Goal: Information Seeking & Learning: Learn about a topic

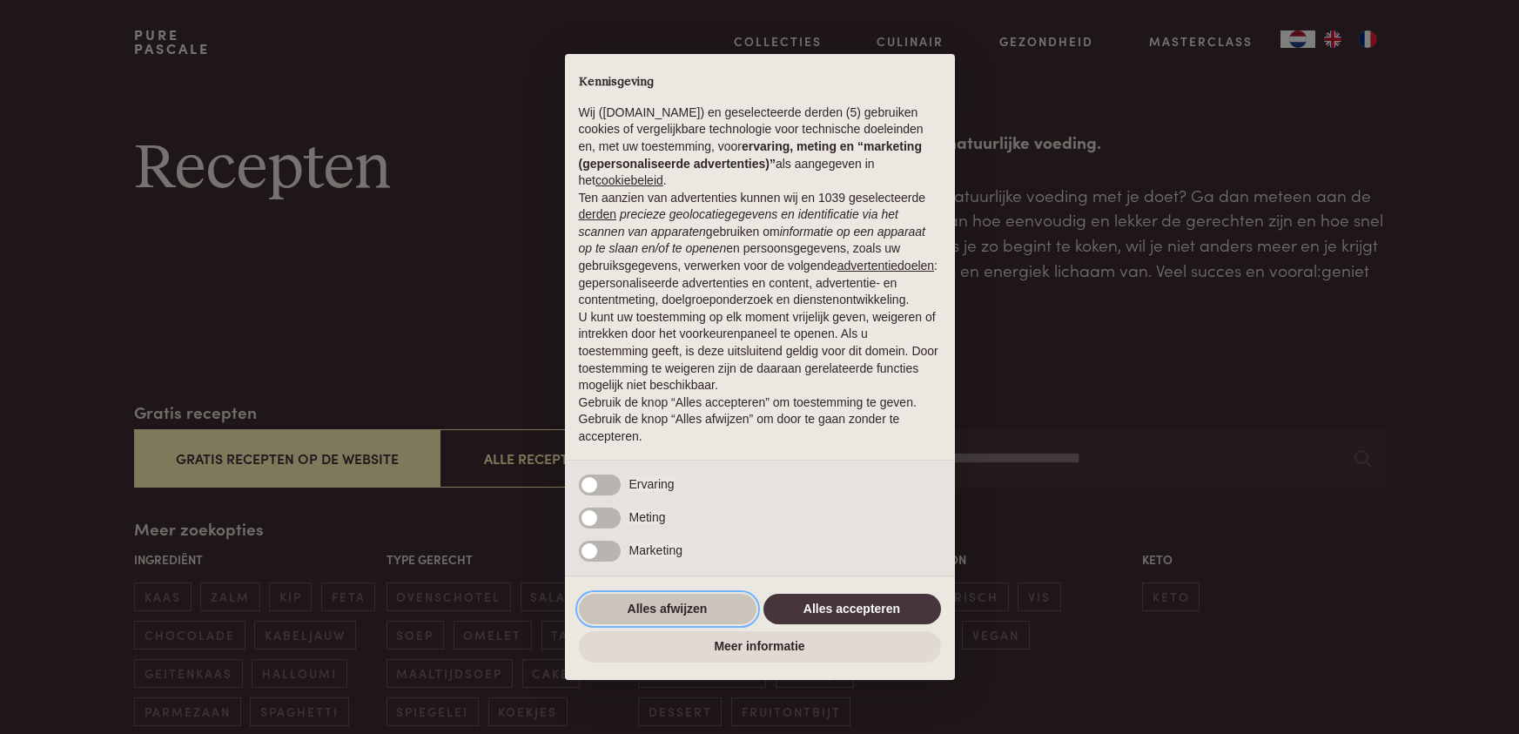
click at [634, 613] on button "Alles afwijzen" at bounding box center [668, 609] width 178 height 31
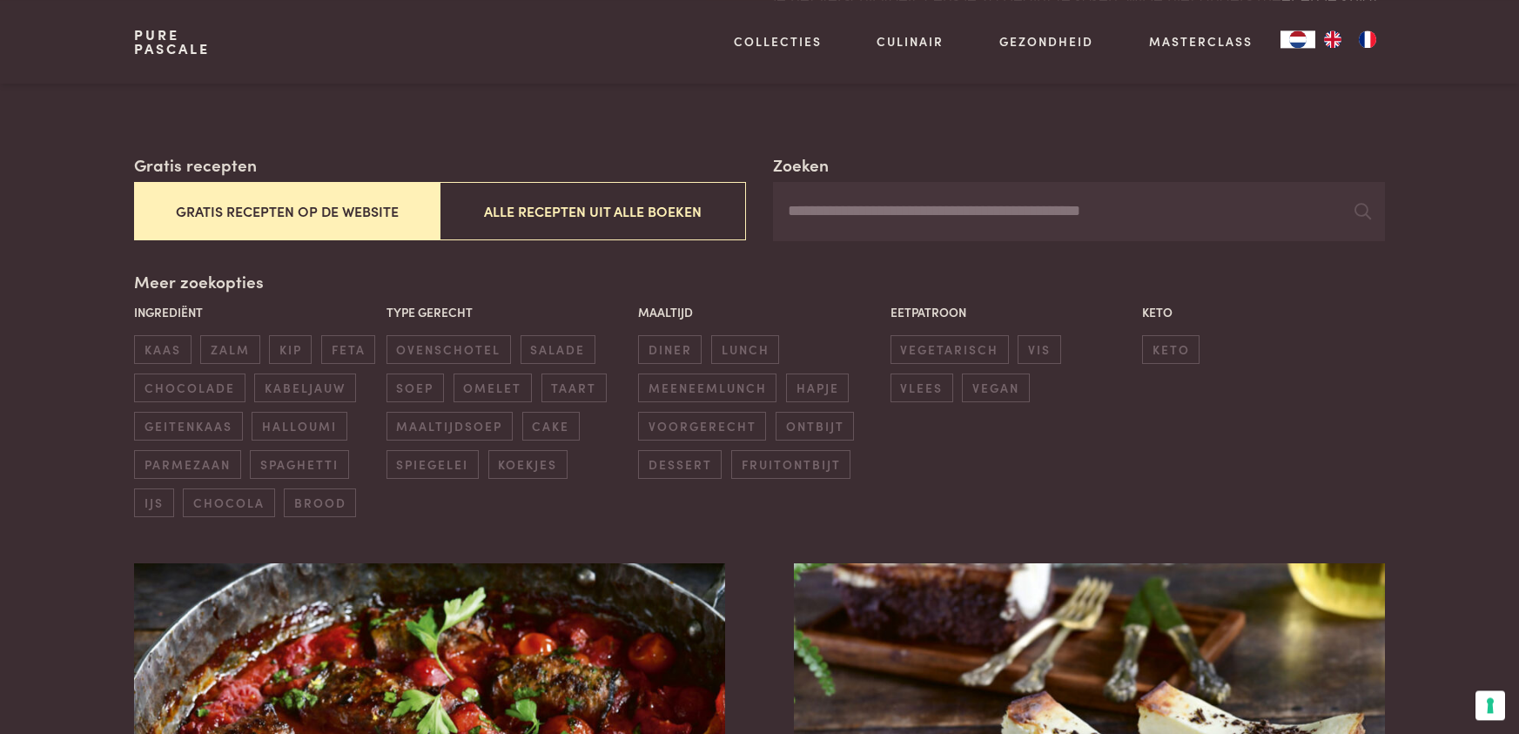
scroll to position [266, 0]
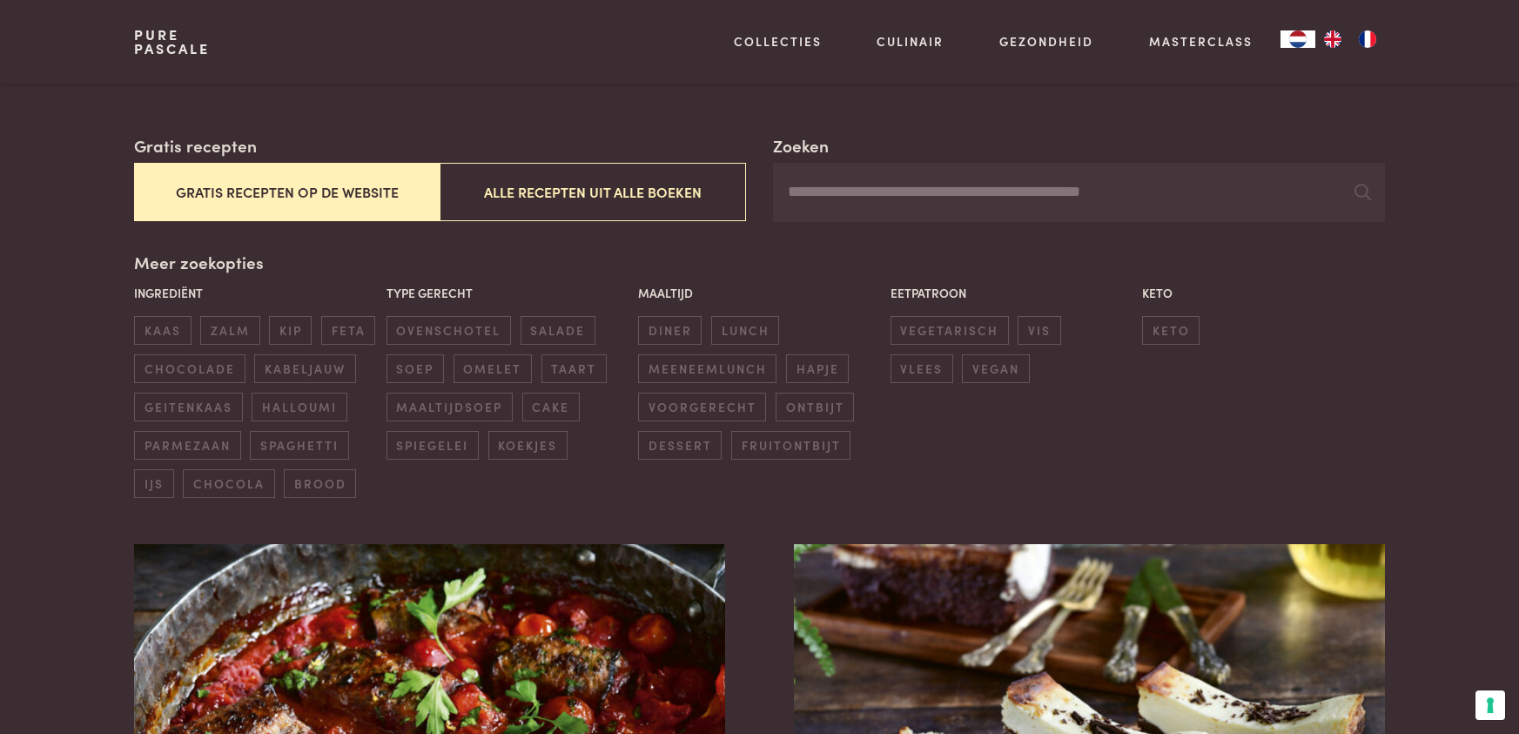
click at [205, 182] on button "Gratis recepten op de website" at bounding box center [287, 192] width 306 height 58
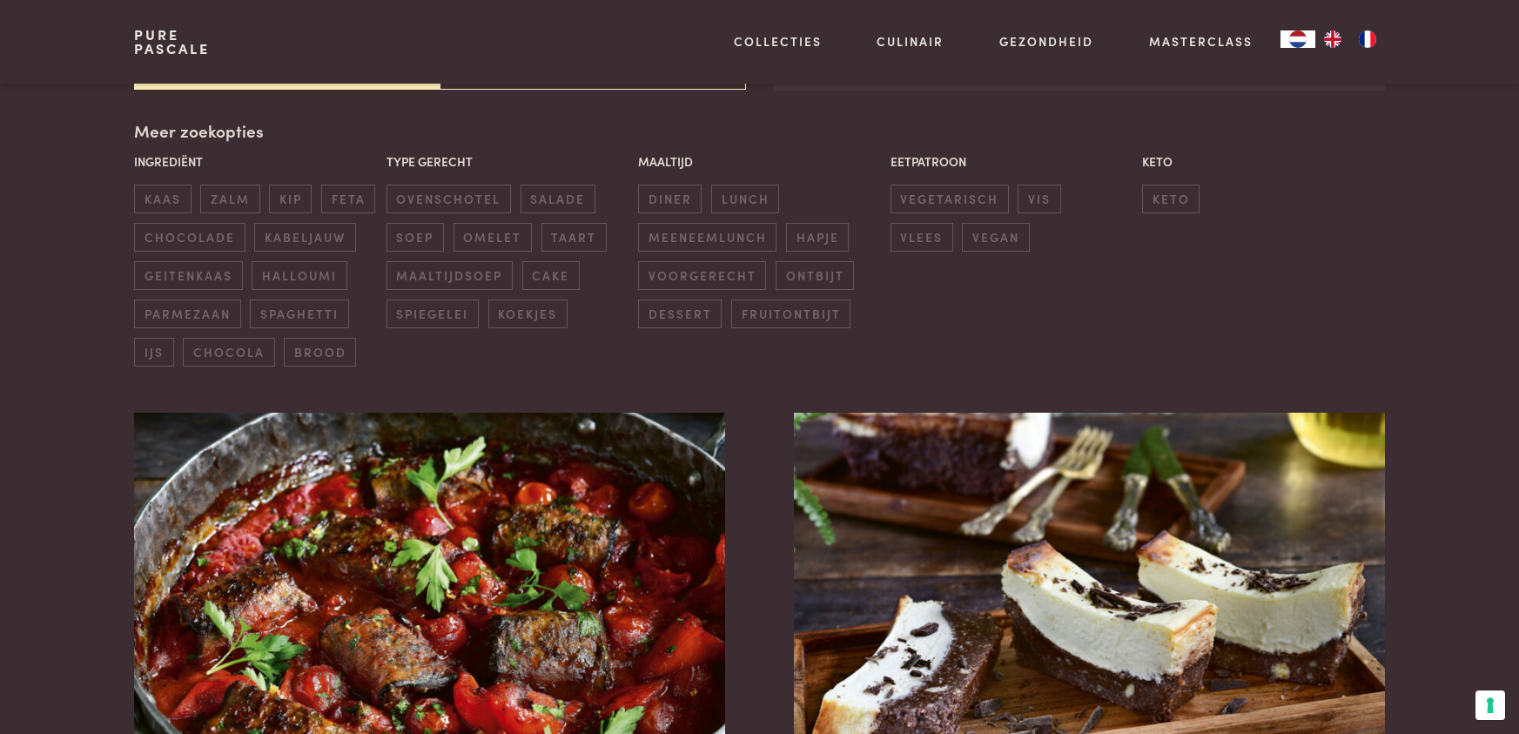
scroll to position [400, 0]
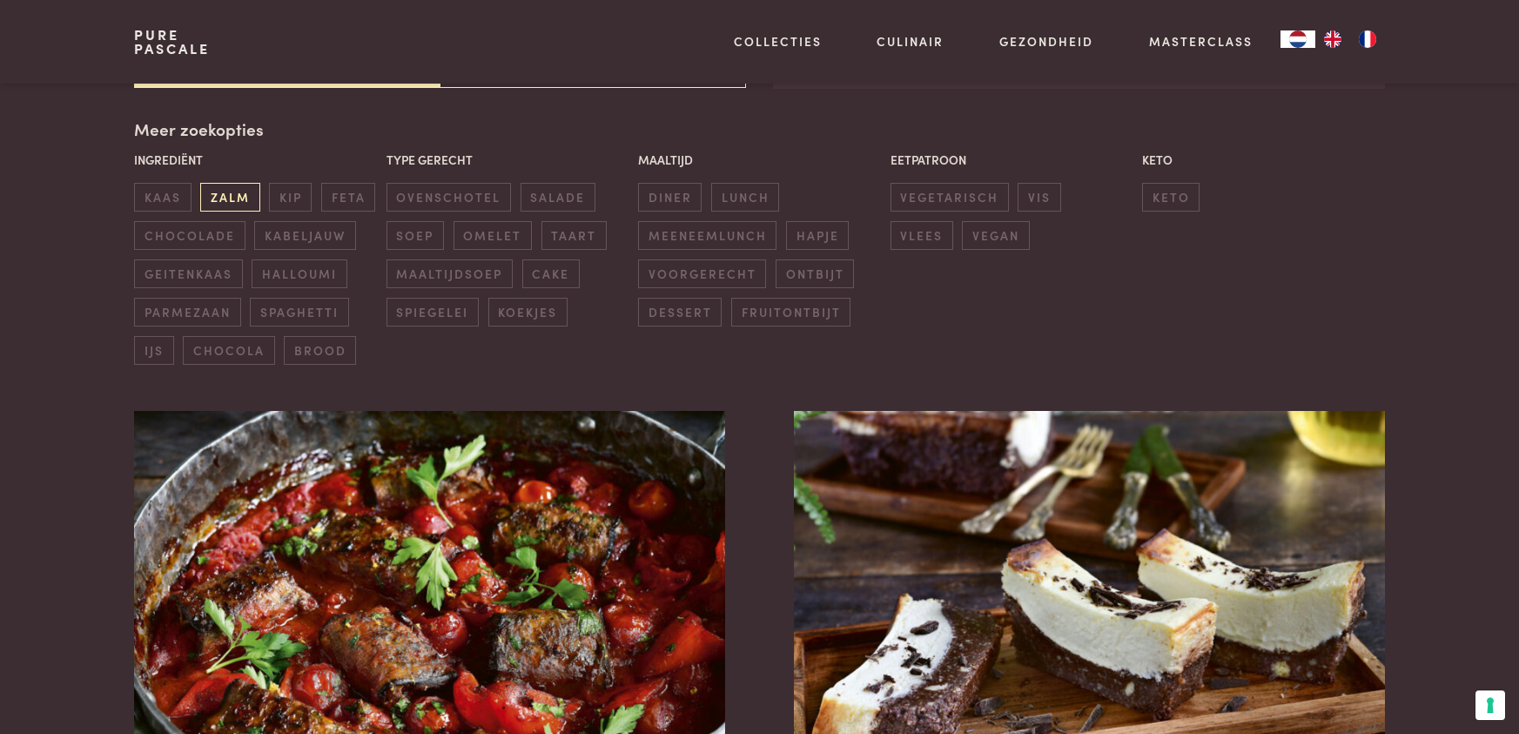
click at [205, 199] on span "zalm" at bounding box center [229, 197] width 59 height 29
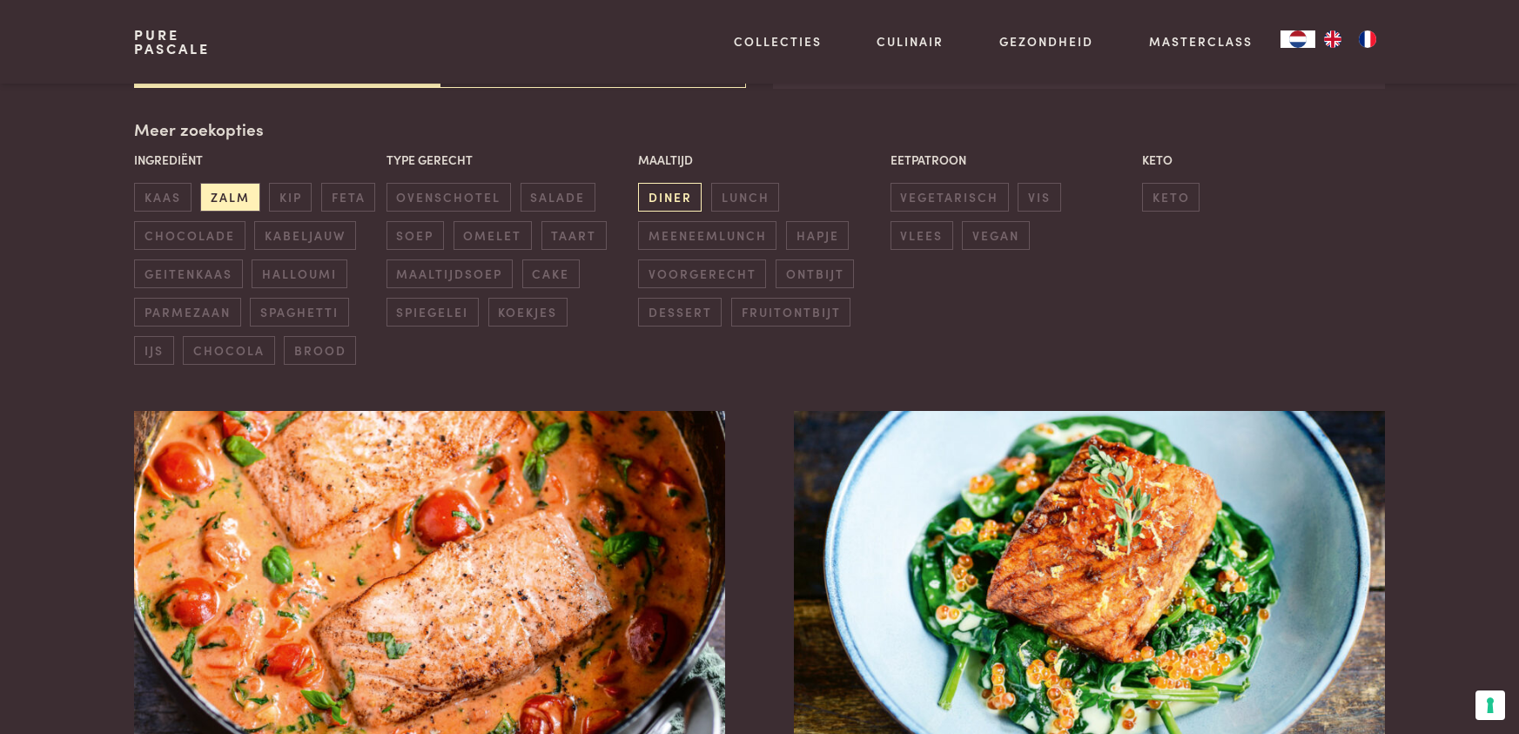
click at [671, 204] on span "diner" at bounding box center [670, 197] width 64 height 29
click at [236, 199] on span "zalm" at bounding box center [229, 197] width 59 height 29
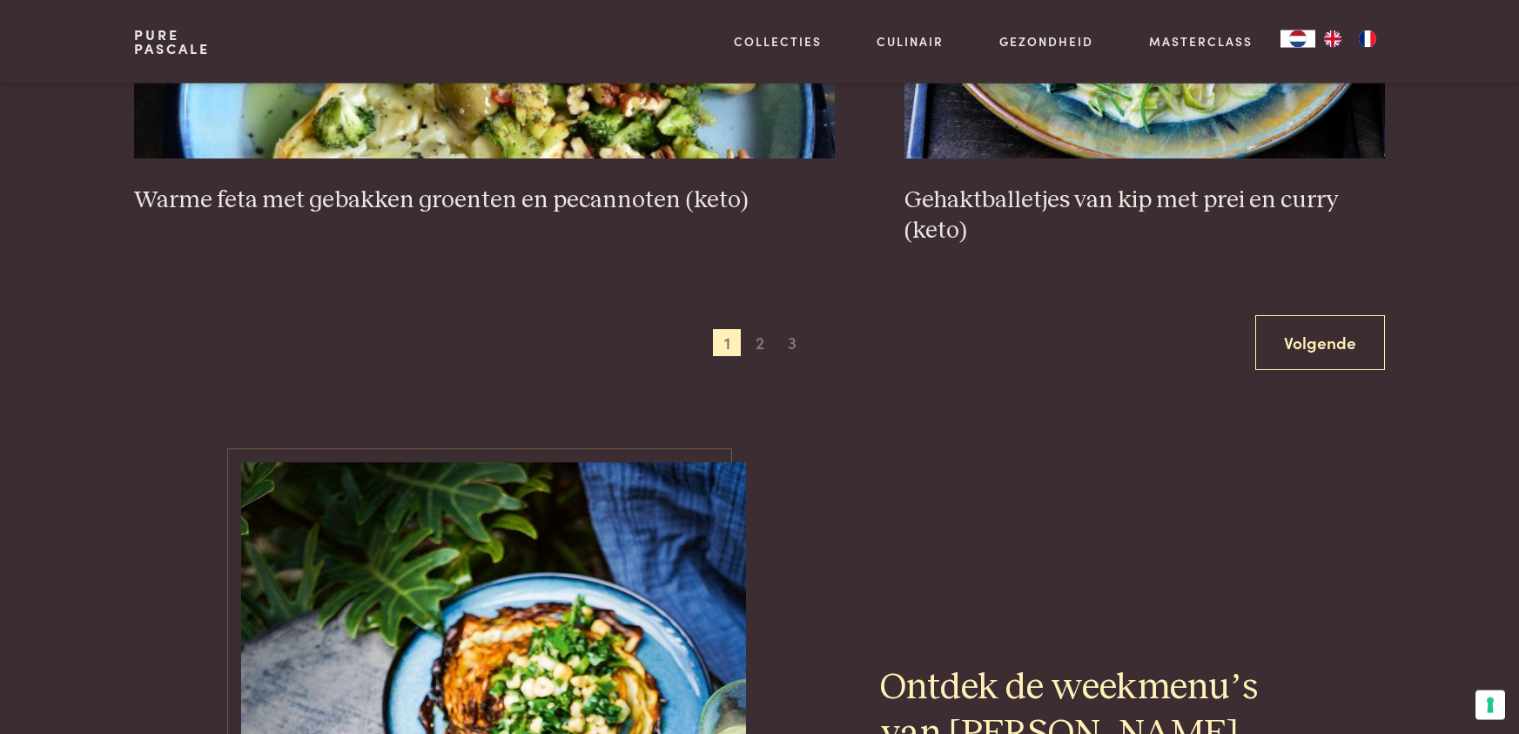
scroll to position [3508, 0]
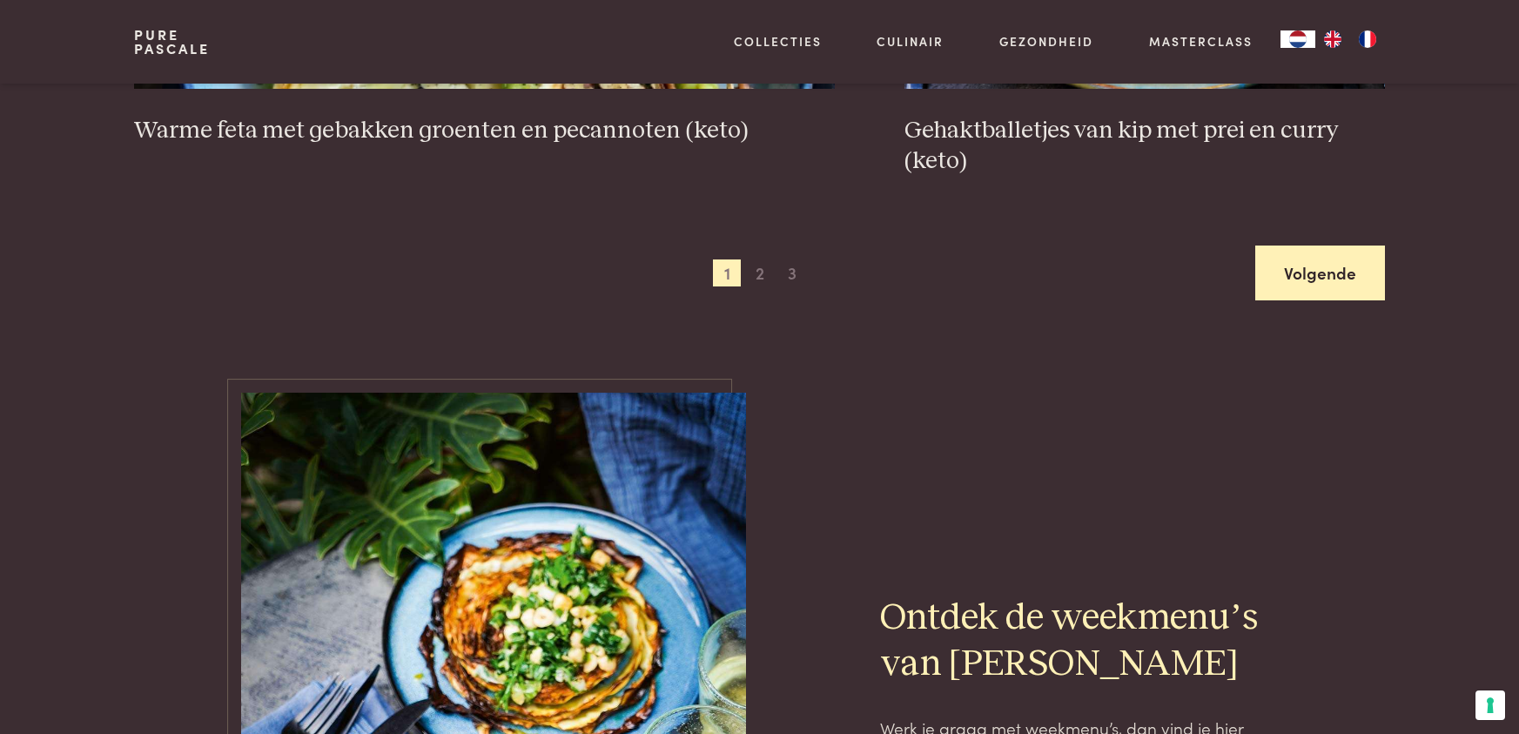
click at [1291, 263] on link "Volgende" at bounding box center [1320, 273] width 130 height 55
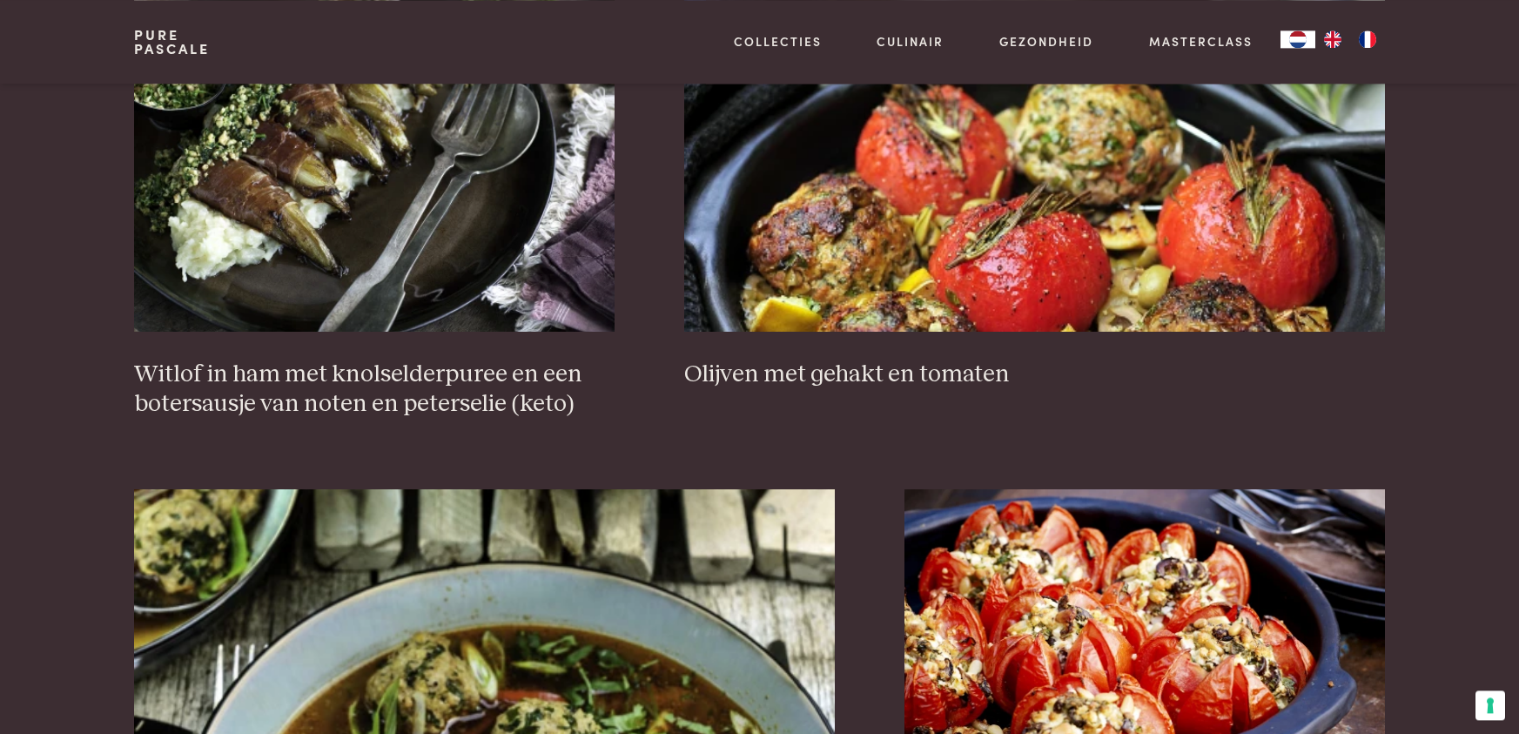
scroll to position [3064, 0]
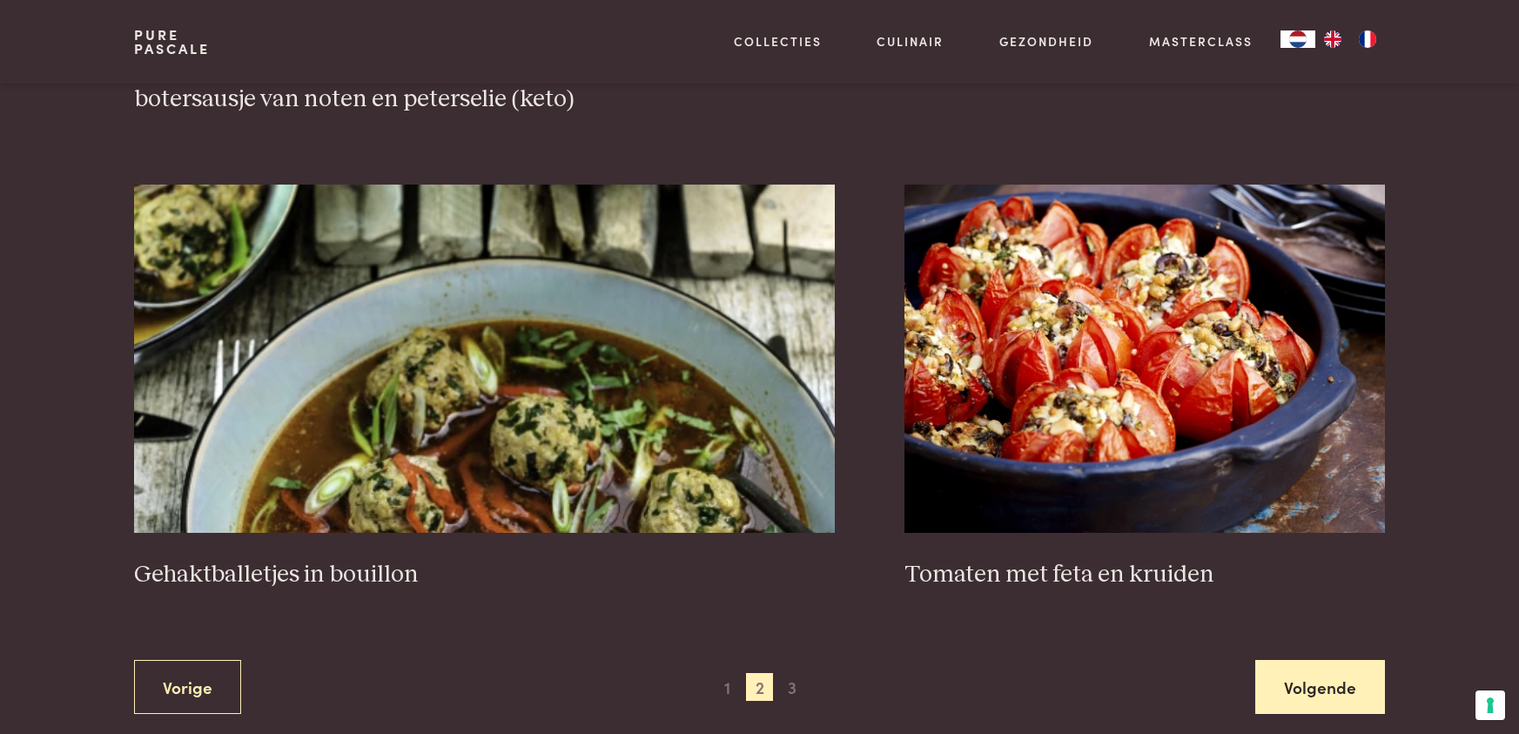
click at [1304, 668] on link "Volgende" at bounding box center [1320, 687] width 130 height 55
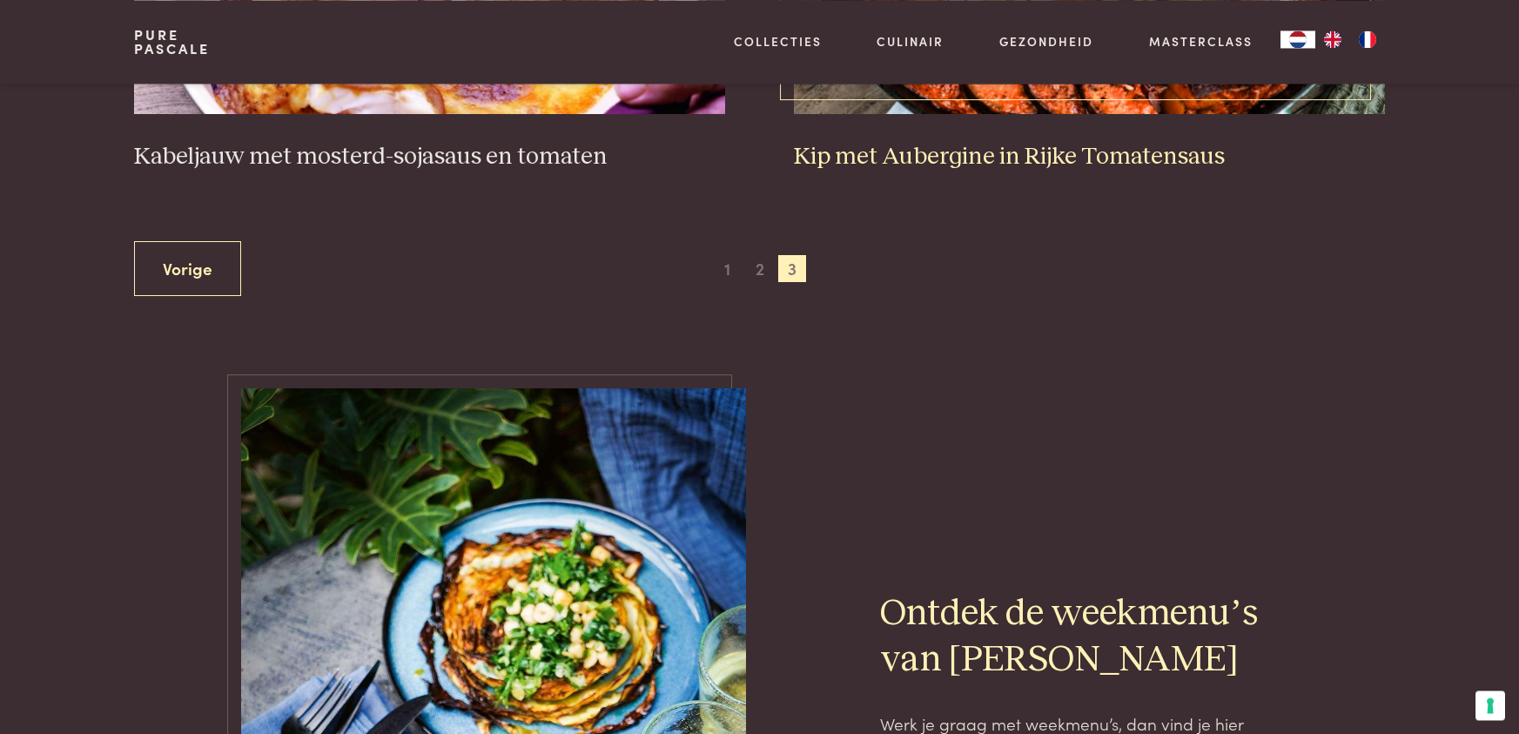
scroll to position [1110, 0]
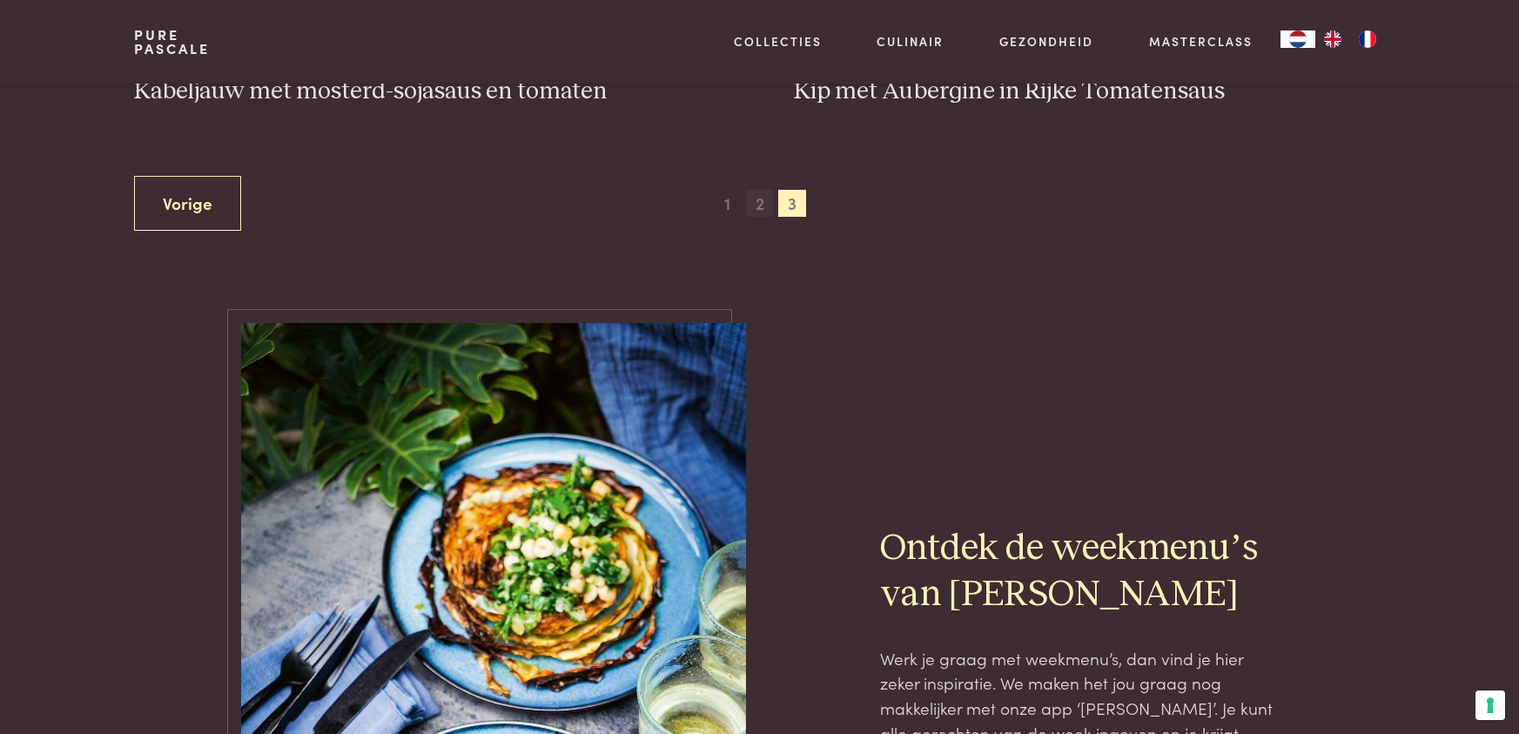
click at [756, 202] on span "2" at bounding box center [760, 204] width 28 height 28
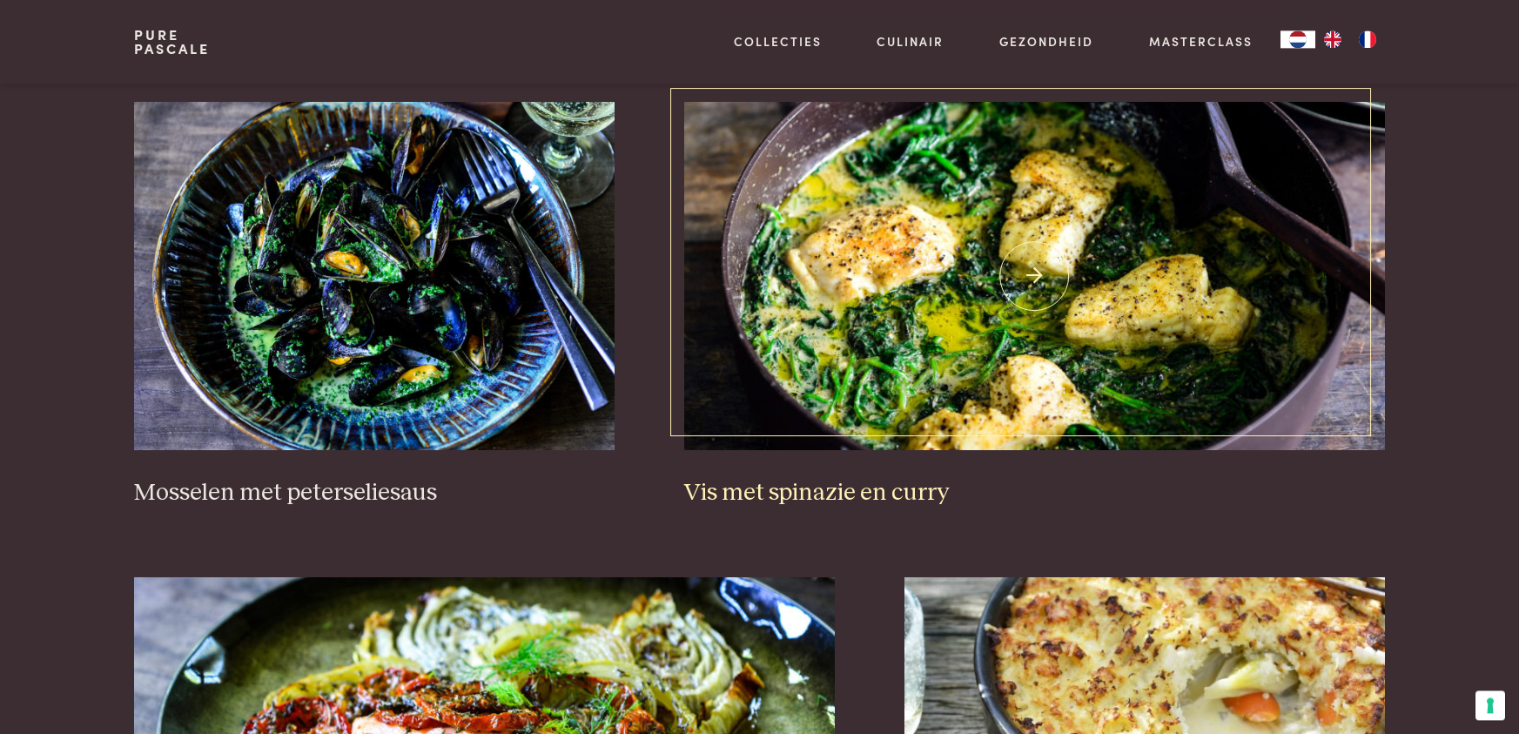
scroll to position [1199, 0]
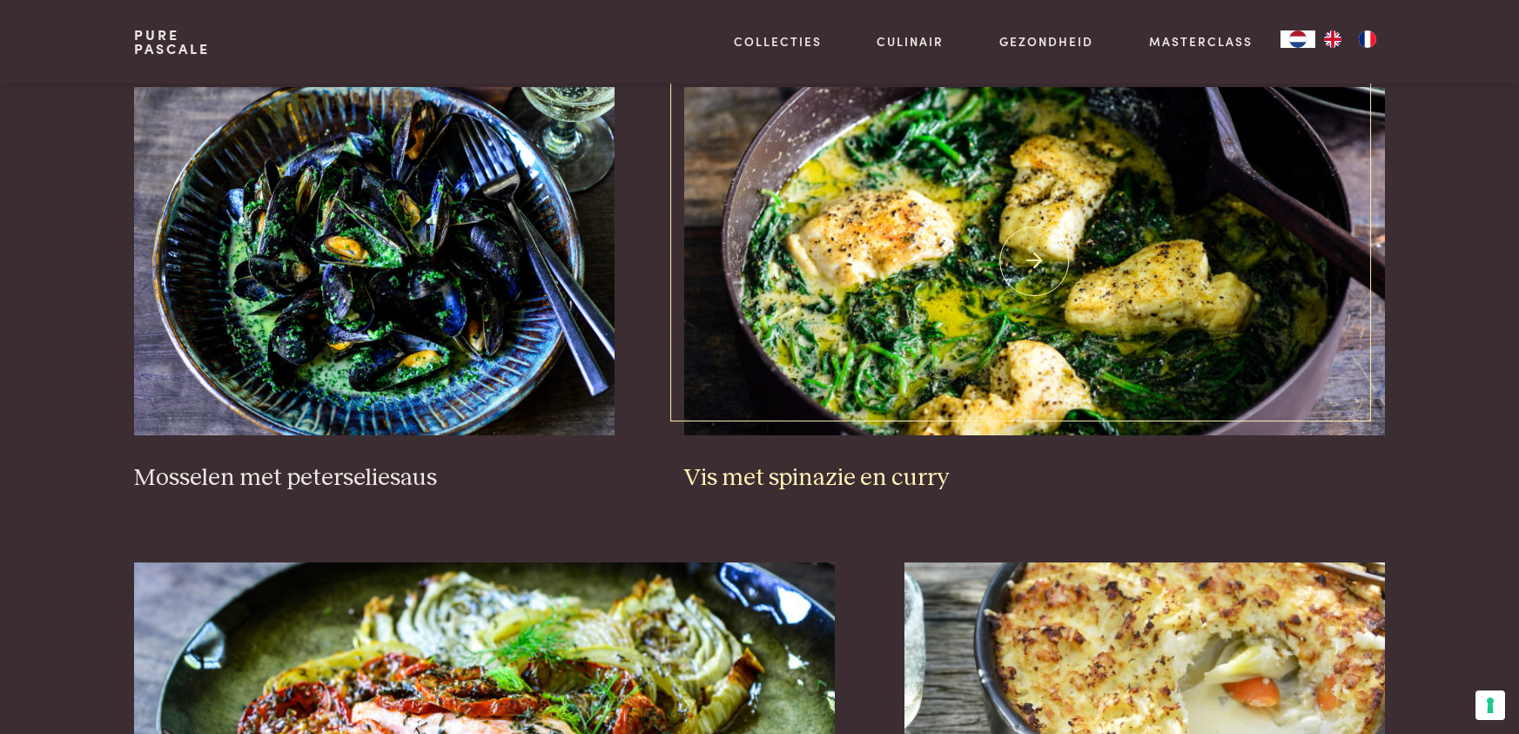
click at [936, 321] on img at bounding box center [1034, 261] width 701 height 348
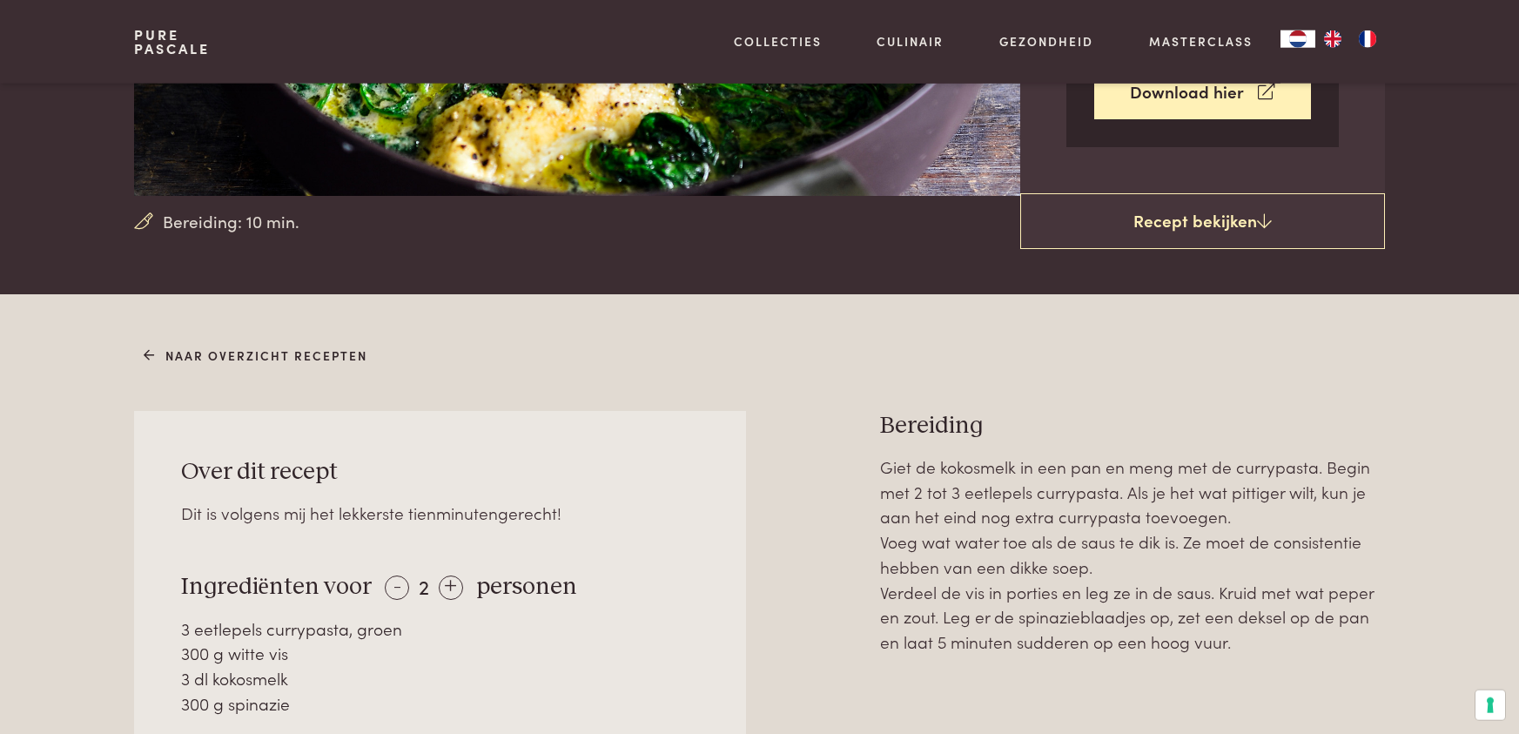
scroll to position [533, 0]
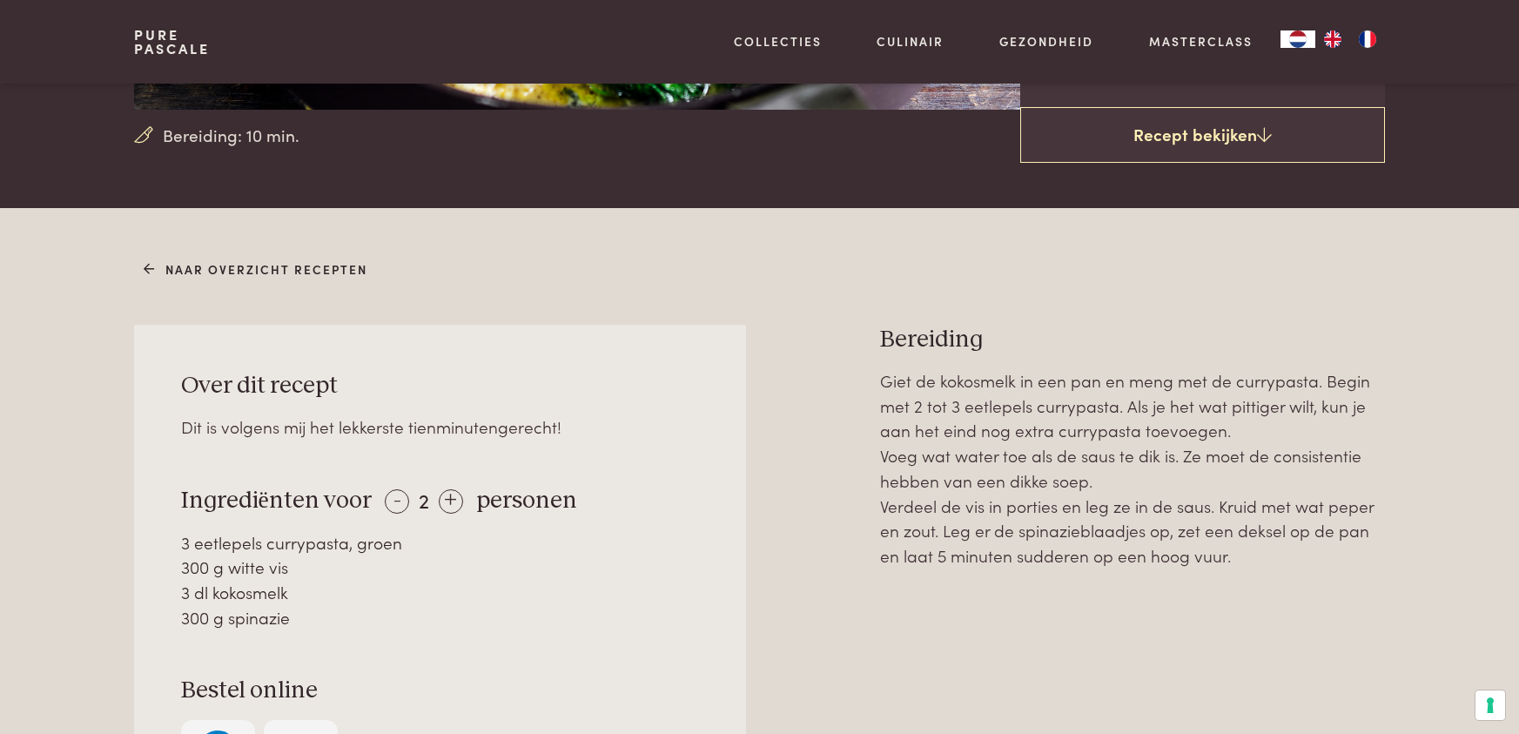
drag, startPoint x: 182, startPoint y: 595, endPoint x: 283, endPoint y: 589, distance: 101.1
click at [283, 589] on div "3 dl kokosmelk" at bounding box center [440, 592] width 519 height 25
click at [212, 626] on div "300 g spinazie" at bounding box center [440, 617] width 519 height 25
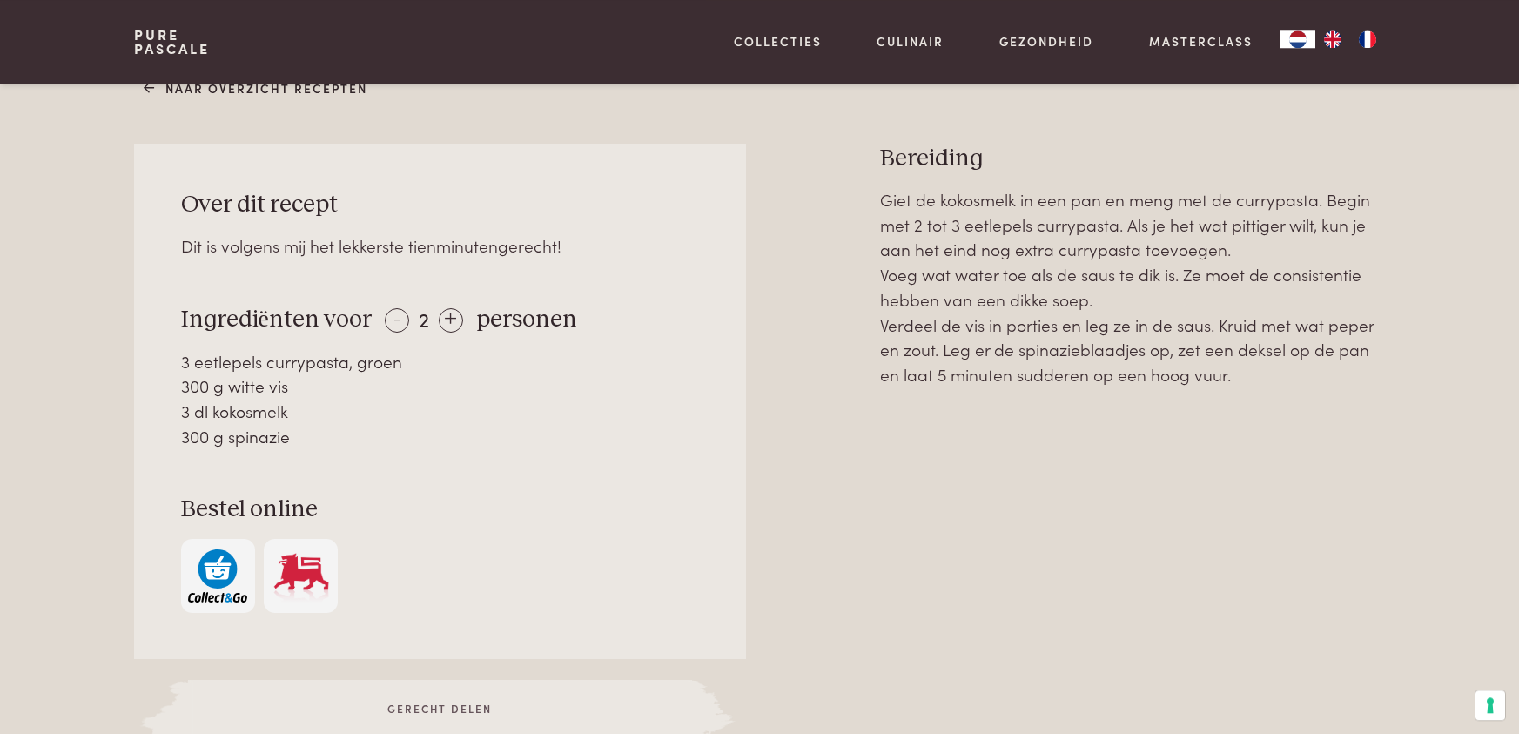
scroll to position [799, 0]
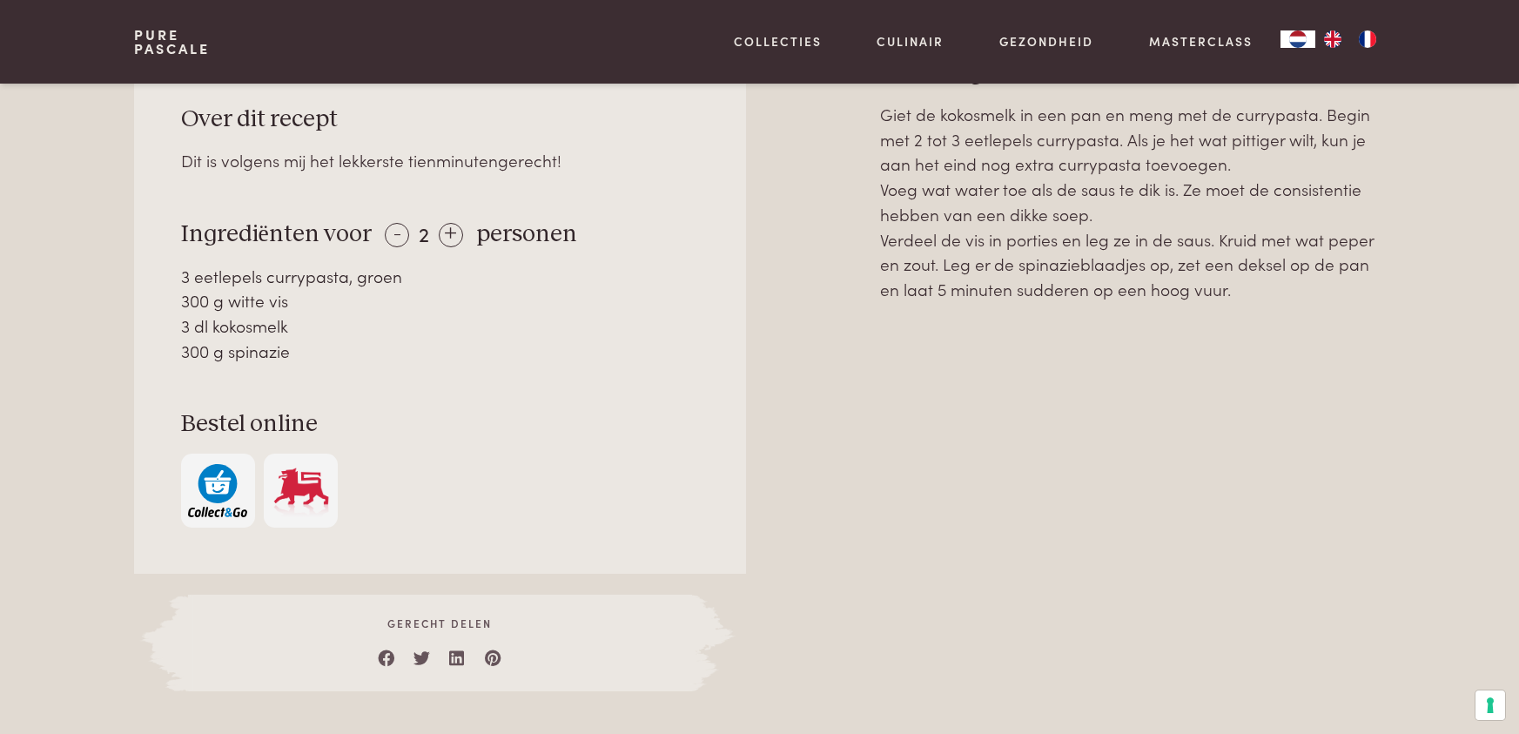
click at [221, 491] on img "button" at bounding box center [217, 490] width 59 height 53
click at [218, 477] on img "button" at bounding box center [217, 490] width 59 height 53
